Goal: Task Accomplishment & Management: Complete application form

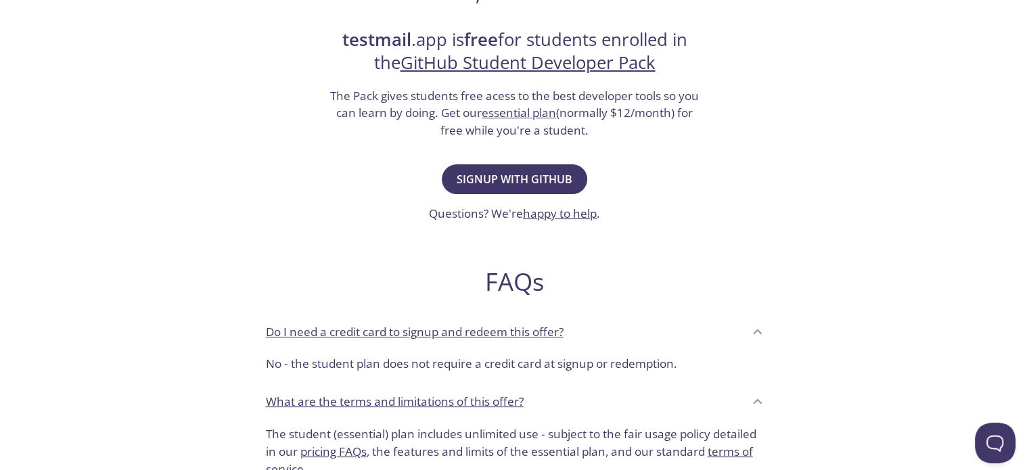
scroll to position [265, 0]
click at [518, 171] on span "Signup with GitHub" at bounding box center [515, 179] width 116 height 19
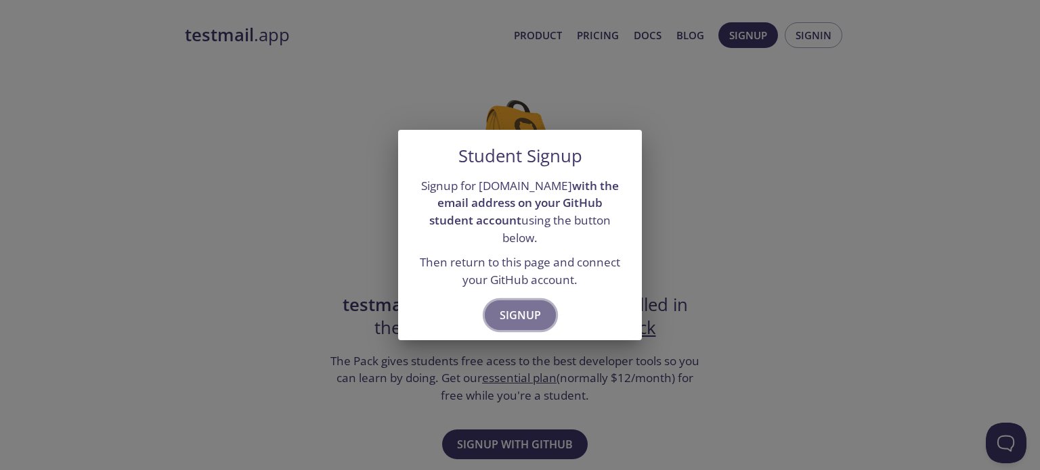
click at [529, 307] on span "Signup" at bounding box center [519, 315] width 41 height 19
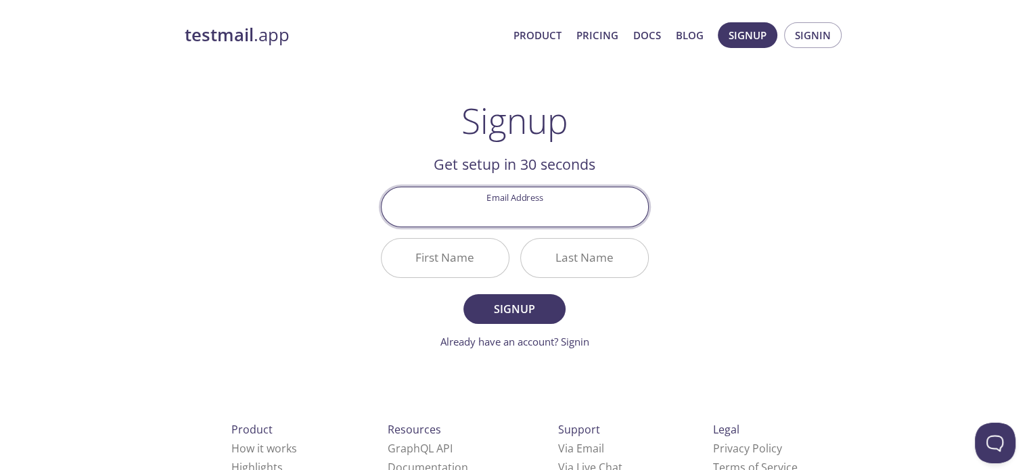
click at [505, 219] on input "Email Address" at bounding box center [515, 206] width 267 height 39
type input "[EMAIL_ADDRESS][DOMAIN_NAME]"
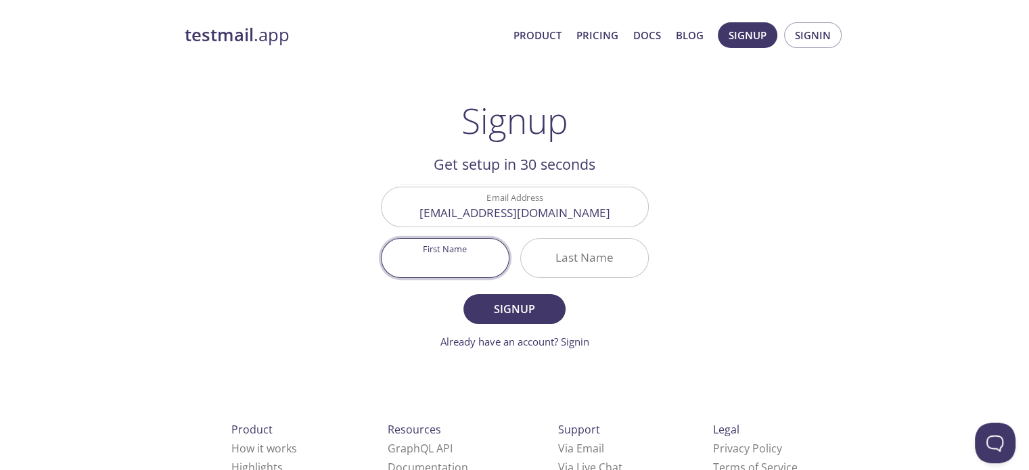
click at [477, 261] on input "First Name" at bounding box center [445, 258] width 127 height 39
type input "Badmus"
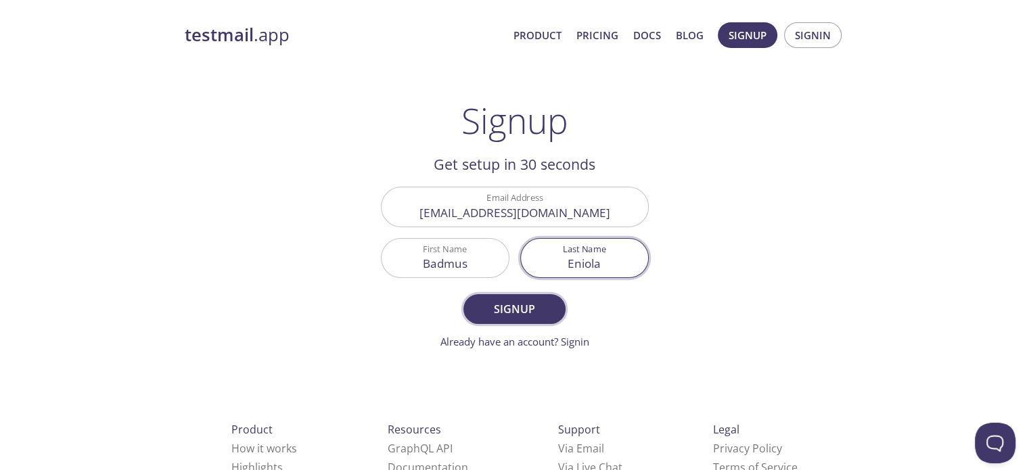
type input "Eniola"
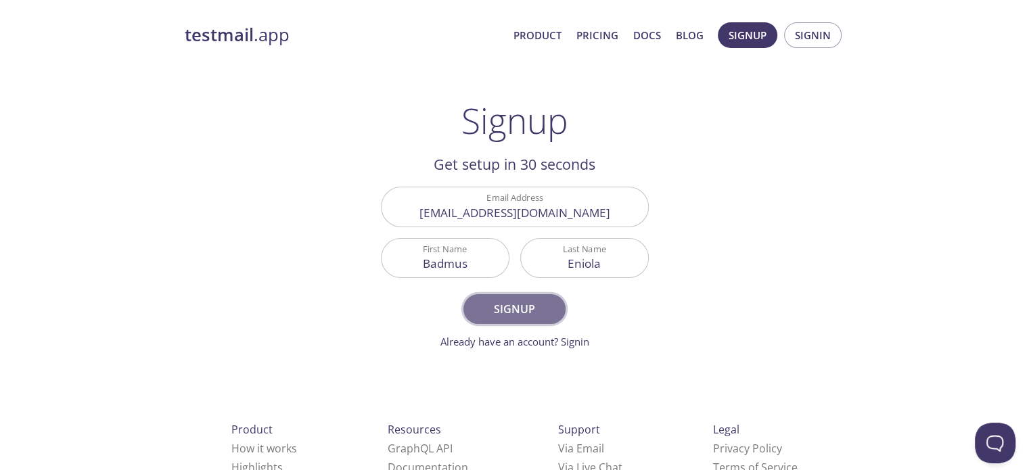
click at [537, 314] on span "Signup" at bounding box center [514, 309] width 72 height 19
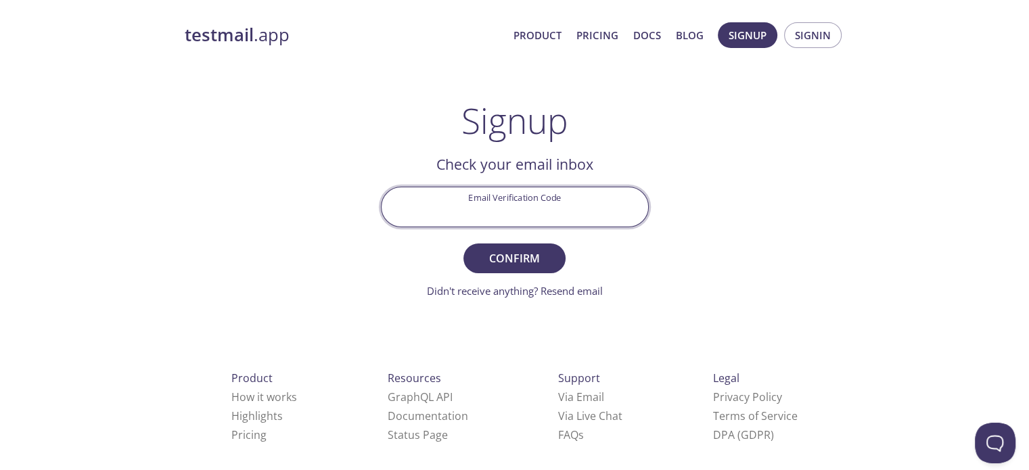
click at [554, 200] on input "Email Verification Code" at bounding box center [515, 206] width 267 height 39
type input "[EMAIL_ADDRESS][DOMAIN_NAME]"
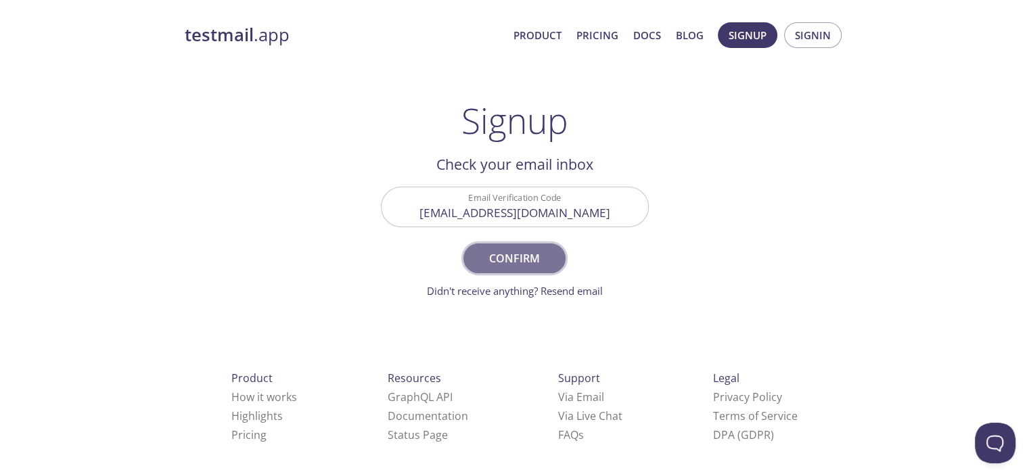
click at [542, 254] on span "Confirm" at bounding box center [514, 258] width 72 height 19
click at [512, 255] on span "Confirm" at bounding box center [514, 258] width 72 height 19
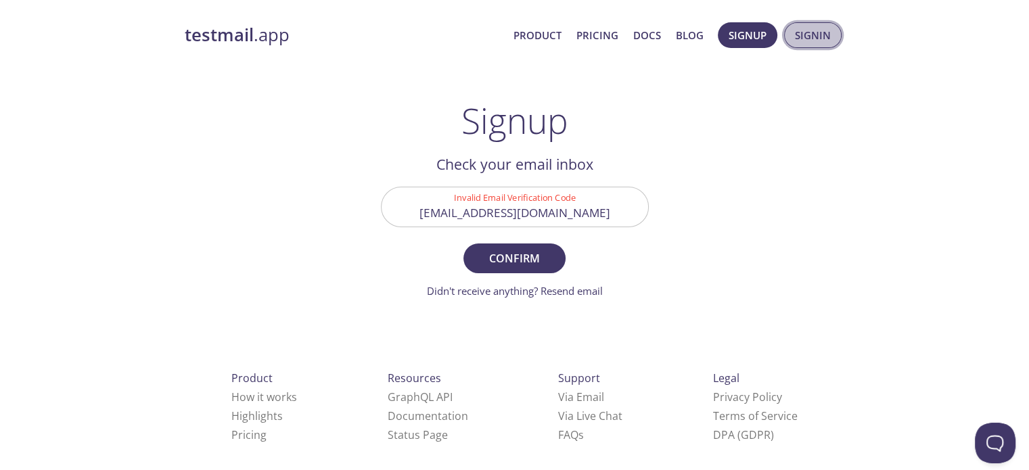
click at [824, 37] on span "Signin" at bounding box center [813, 35] width 36 height 18
